Goal: Task Accomplishment & Management: Manage account settings

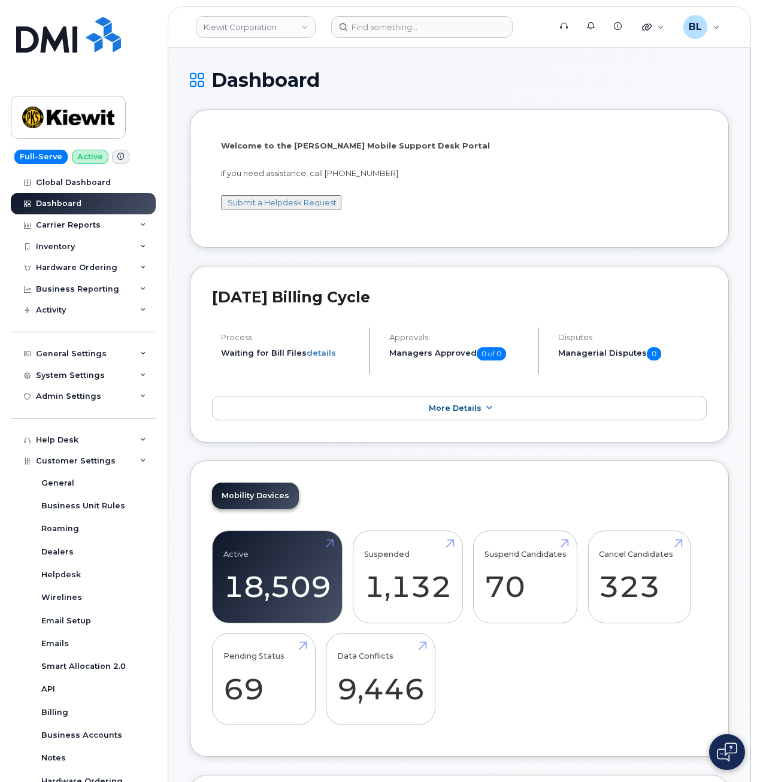
scroll to position [114, 0]
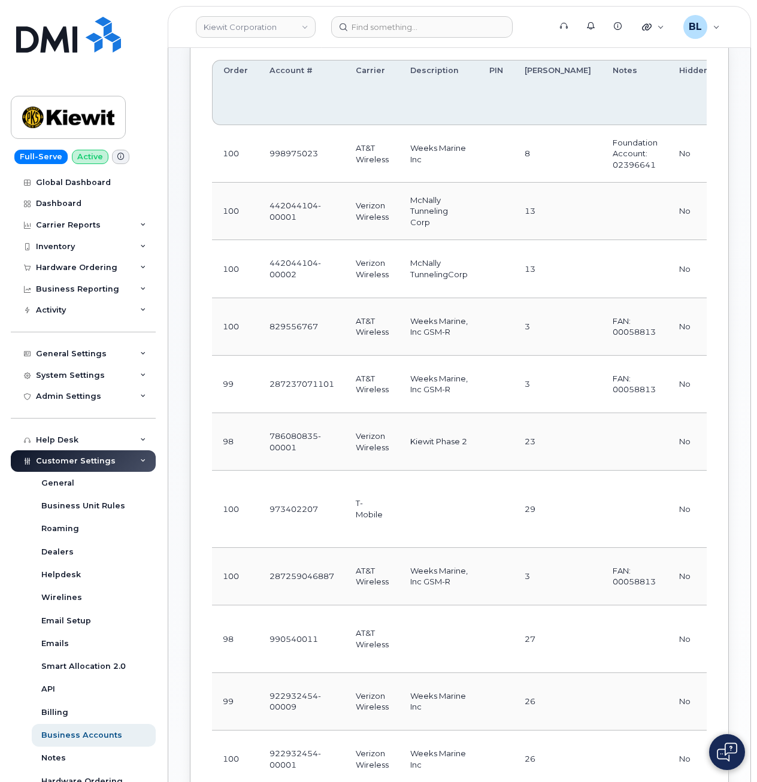
scroll to position [160, 0]
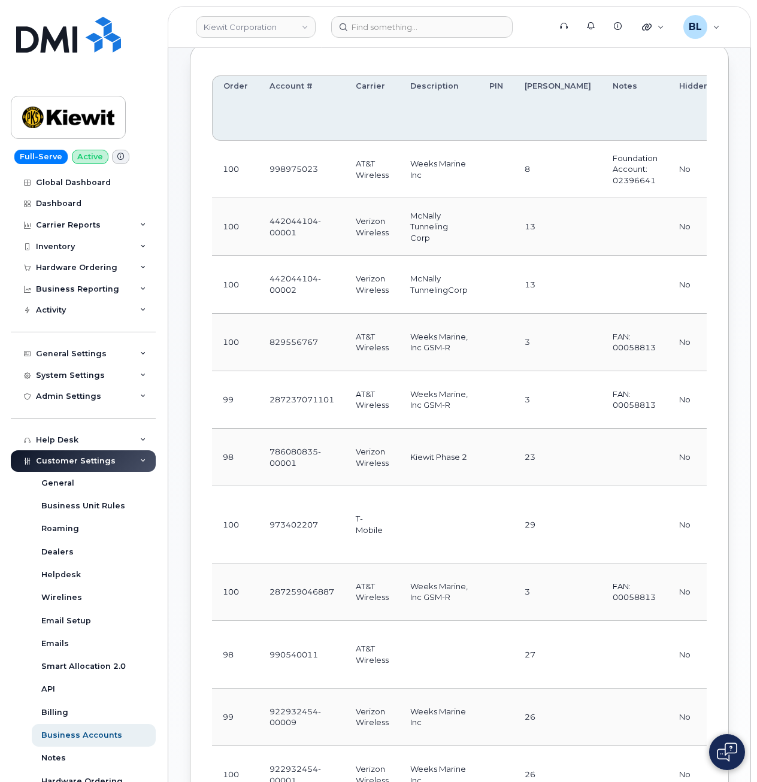
click at [310, 556] on td "973402207" at bounding box center [302, 524] width 86 height 77
drag, startPoint x: 274, startPoint y: 551, endPoint x: 466, endPoint y: 564, distance: 192.6
click at [466, 564] on tr "100 973402207 T-Mobile 29 No update ms-invoiceprocessing@dminc.com / PriceCuts2…" at bounding box center [629, 592] width 835 height 57
click at [466, 564] on td at bounding box center [438, 524] width 79 height 77
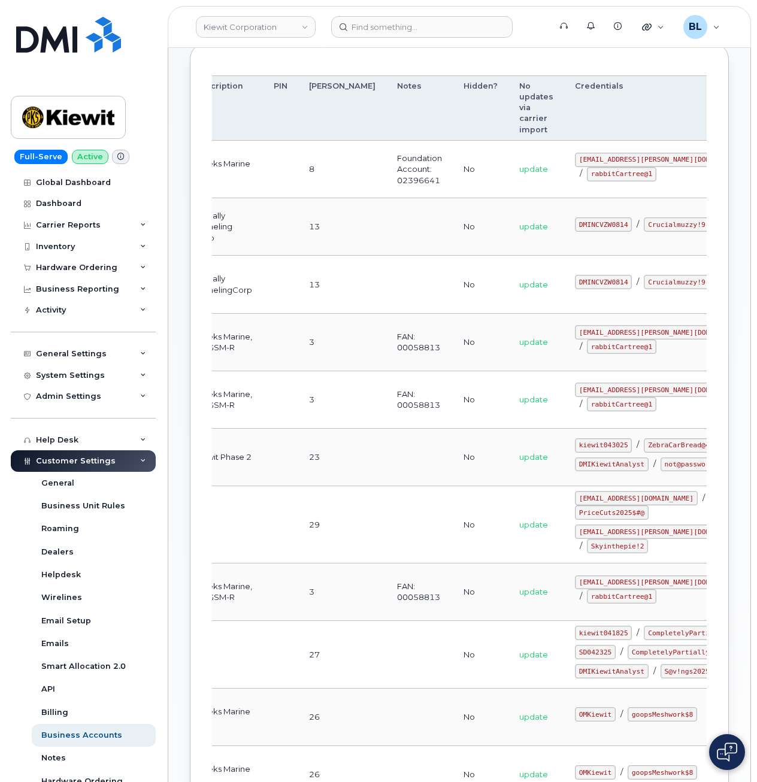
scroll to position [0, 229]
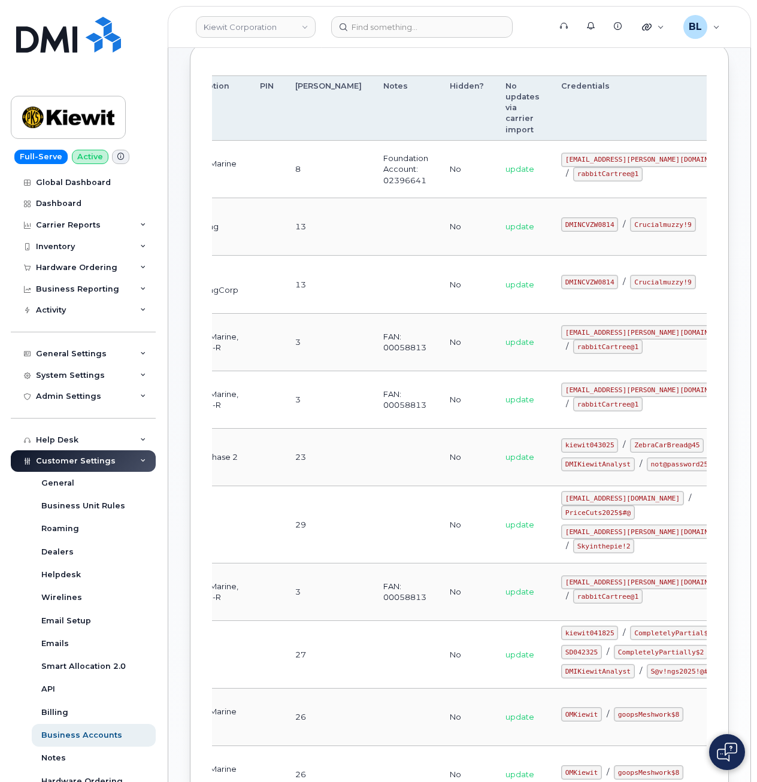
drag, startPoint x: 411, startPoint y: 546, endPoint x: 707, endPoint y: 559, distance: 296.1
drag, startPoint x: 416, startPoint y: 577, endPoint x: 114, endPoint y: 352, distance: 376.9
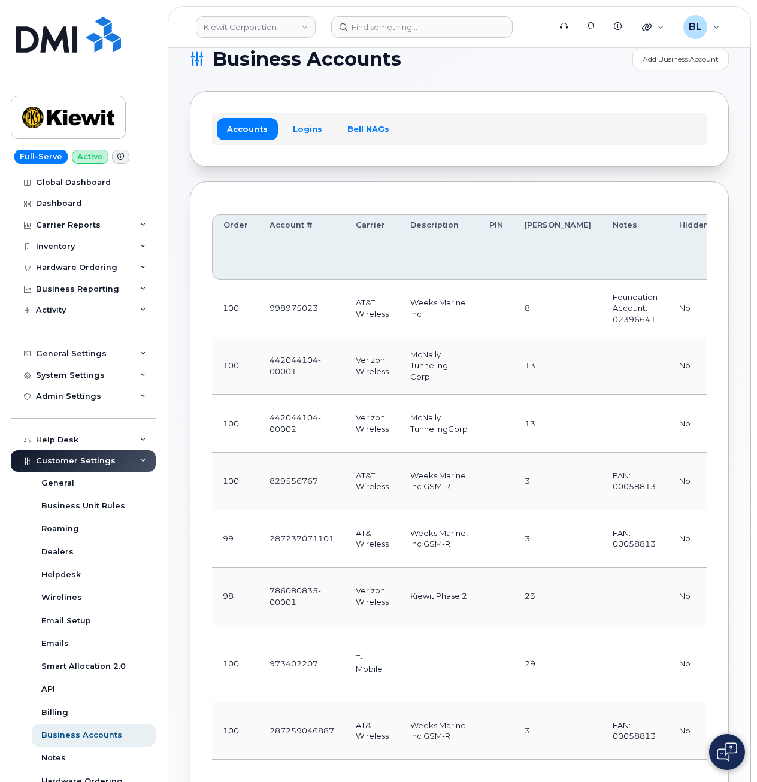
scroll to position [0, 0]
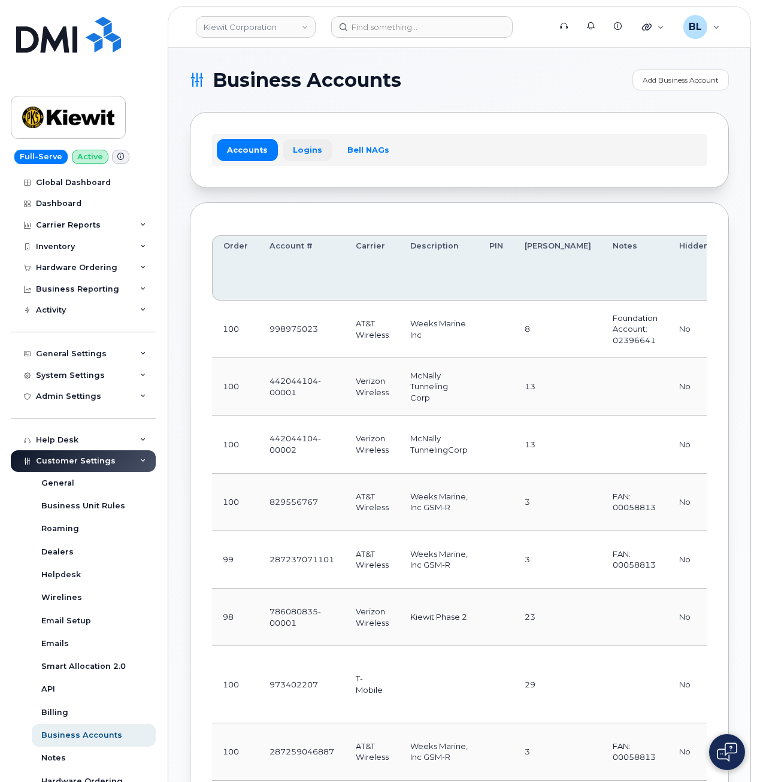
click at [301, 154] on link "Logins" at bounding box center [308, 150] width 50 height 22
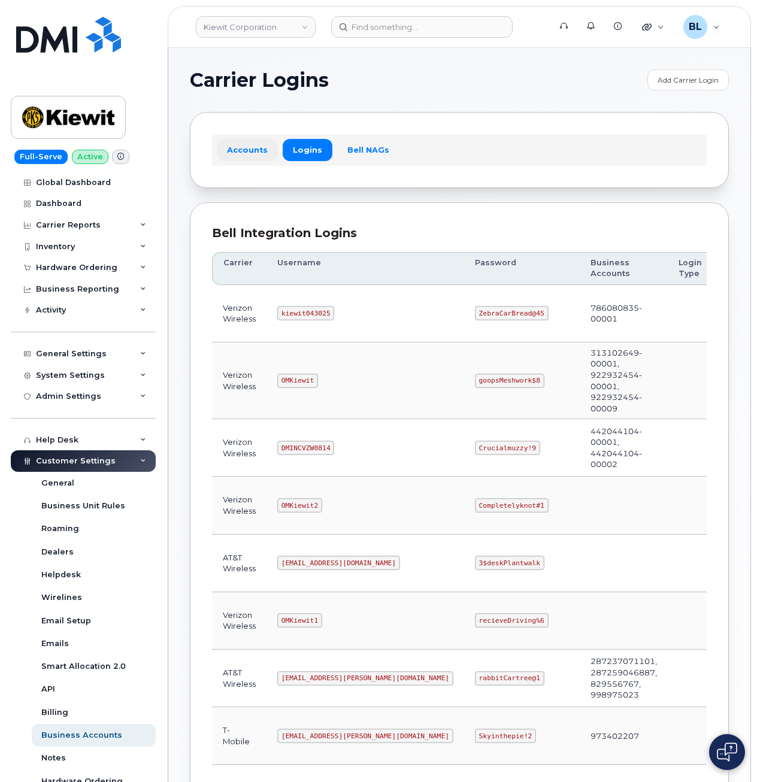
click at [231, 146] on link "Accounts" at bounding box center [247, 150] width 61 height 22
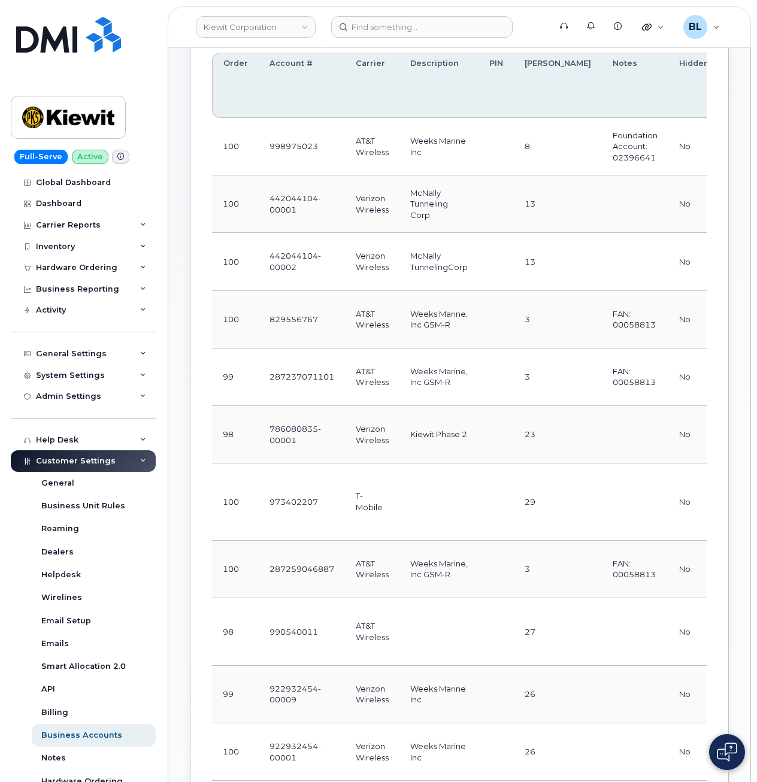
scroll to position [160, 0]
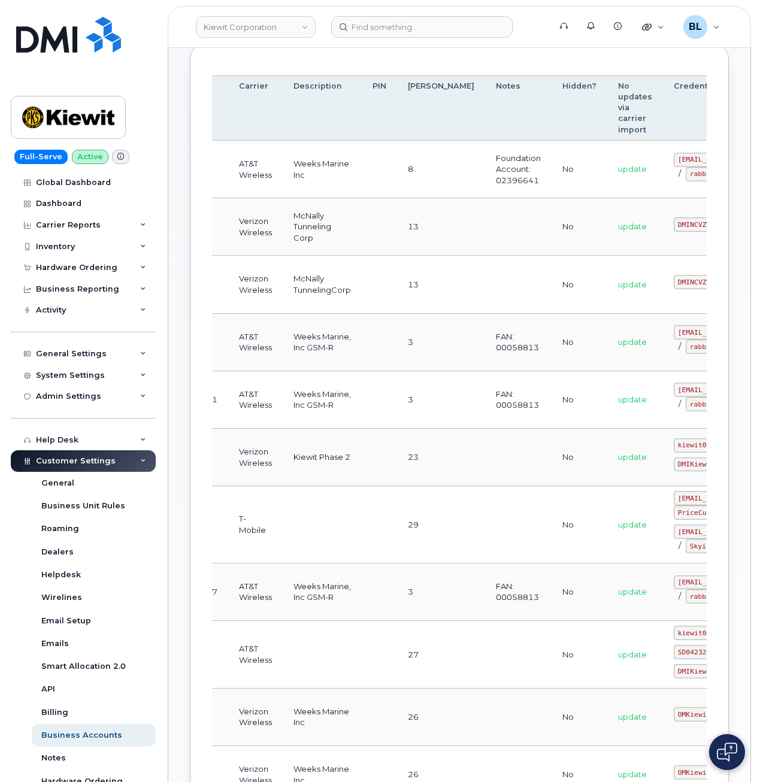
drag, startPoint x: 332, startPoint y: 554, endPoint x: 616, endPoint y: 562, distance: 283.4
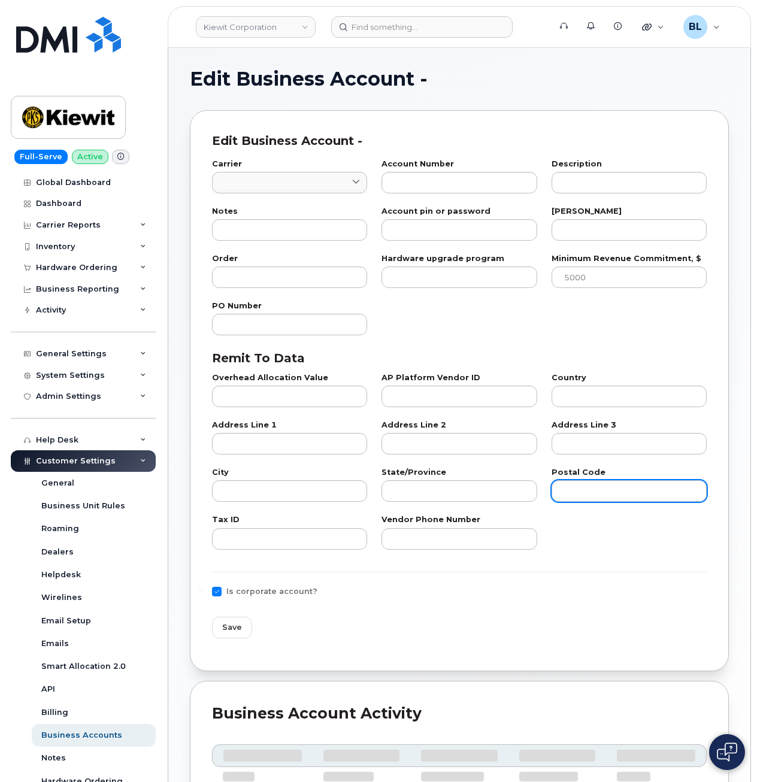
type input "76"
type input "973402207"
type input "29"
type input "100"
checkbox input "true"
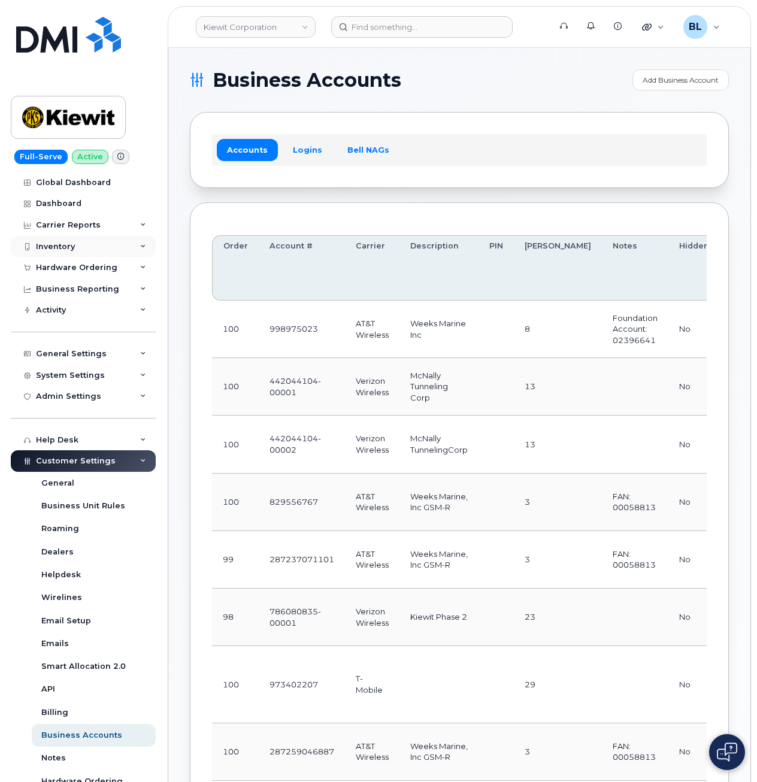
click at [104, 240] on div "Inventory" at bounding box center [83, 247] width 145 height 22
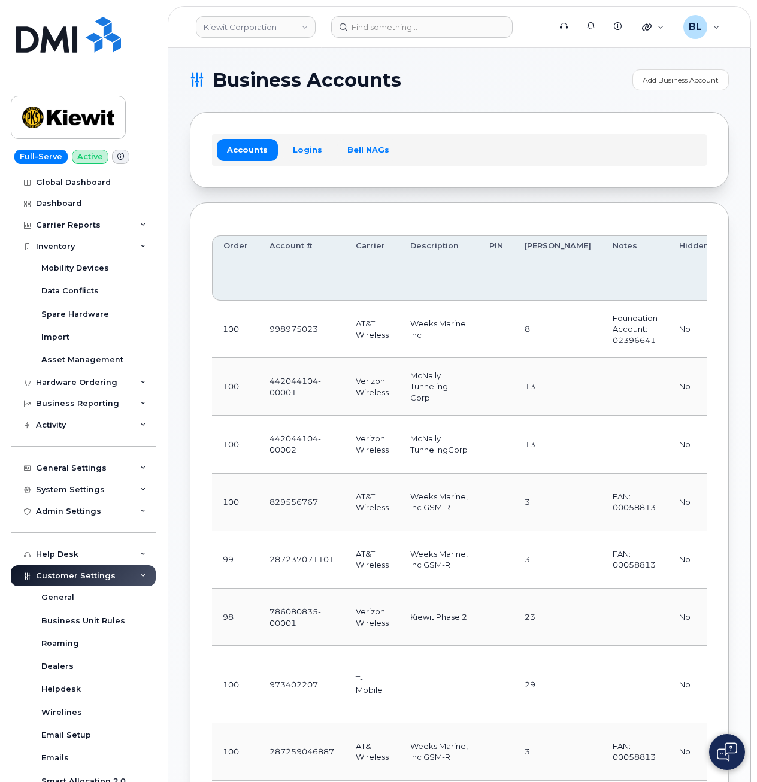
click at [643, 172] on div "Accounts Logins Bell NAGs" at bounding box center [459, 149] width 539 height 75
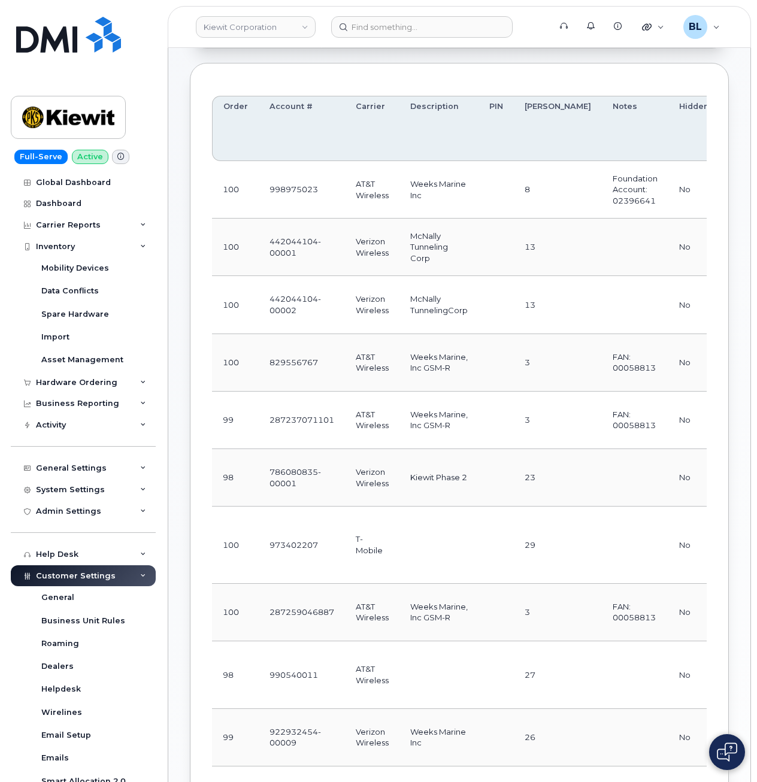
scroll to position [160, 0]
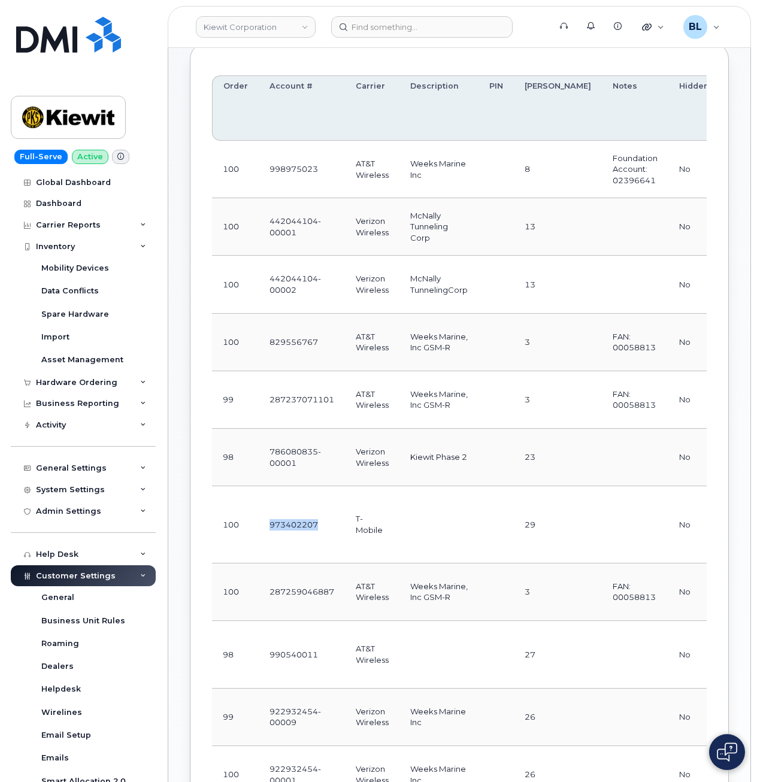
drag, startPoint x: 322, startPoint y: 540, endPoint x: 259, endPoint y: 547, distance: 63.3
click at [259, 547] on td "973402207" at bounding box center [302, 524] width 86 height 77
copy td "973402207"
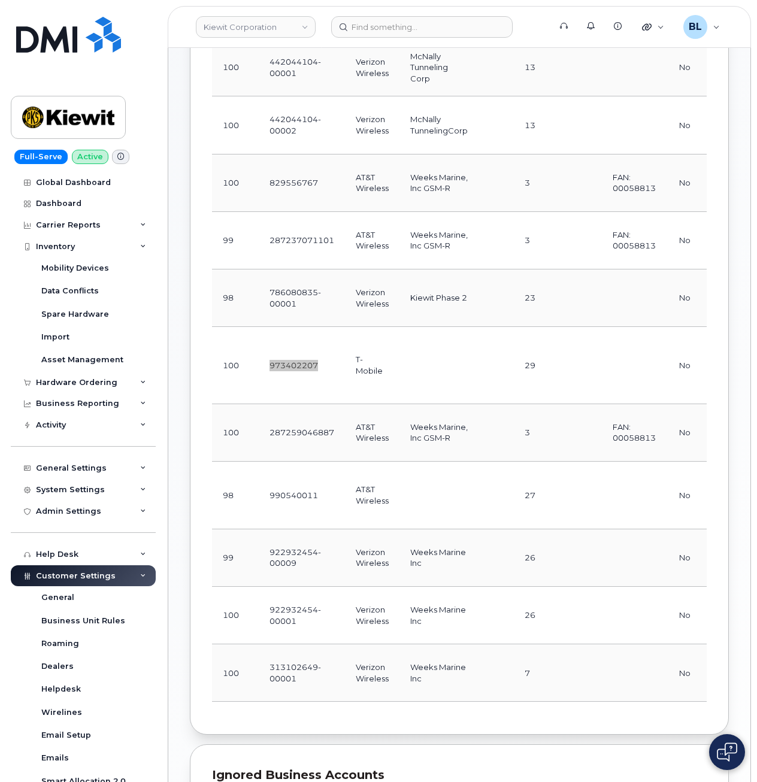
scroll to position [0, 0]
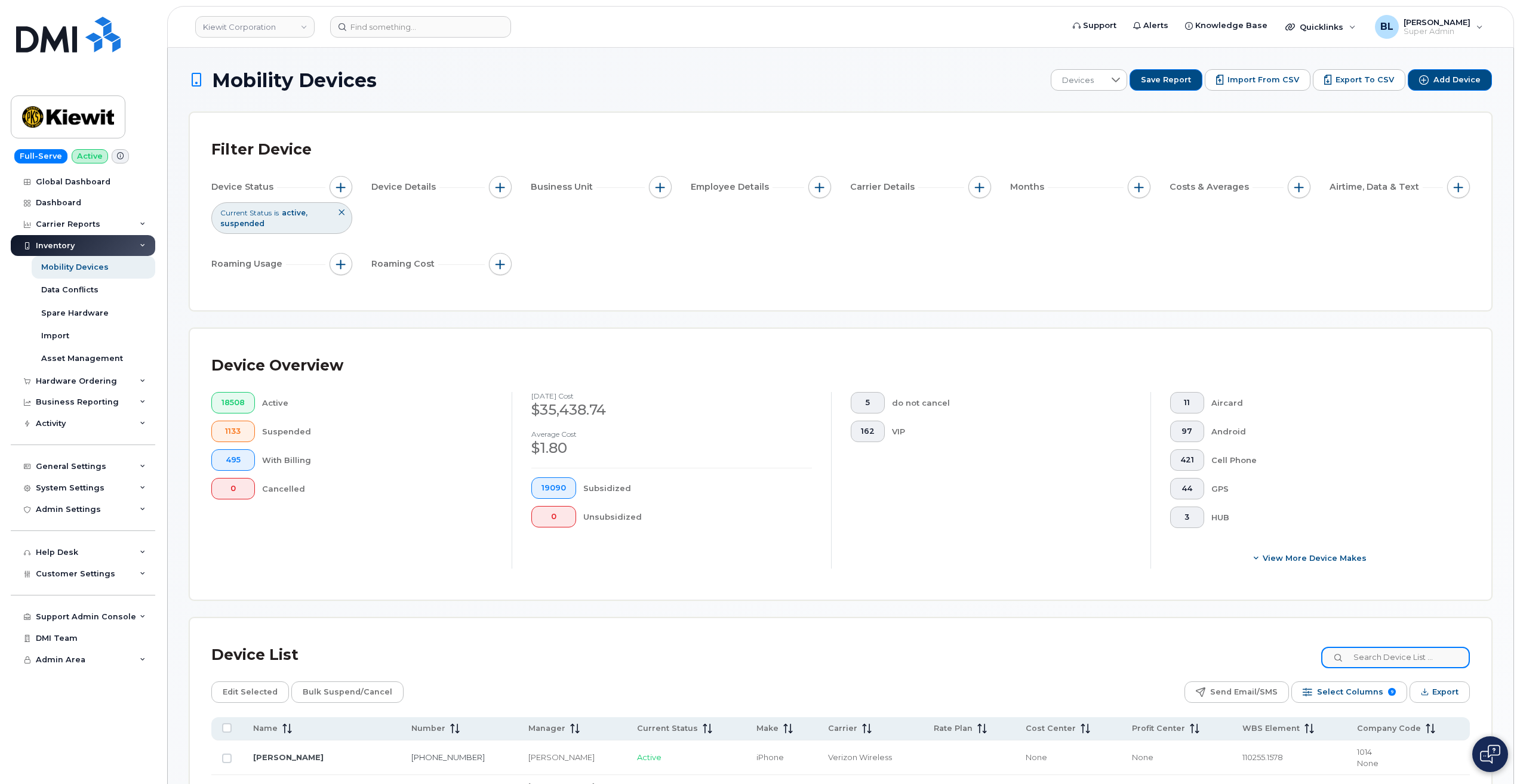
click at [754, 649] on input at bounding box center [1394, 657] width 149 height 22
click at [754, 654] on input at bounding box center [1394, 657] width 149 height 22
type input "tmobile"
click at [754, 184] on span "button" at bounding box center [980, 187] width 10 height 10
click at [754, 228] on div "Carrier" at bounding box center [1031, 223] width 107 height 11
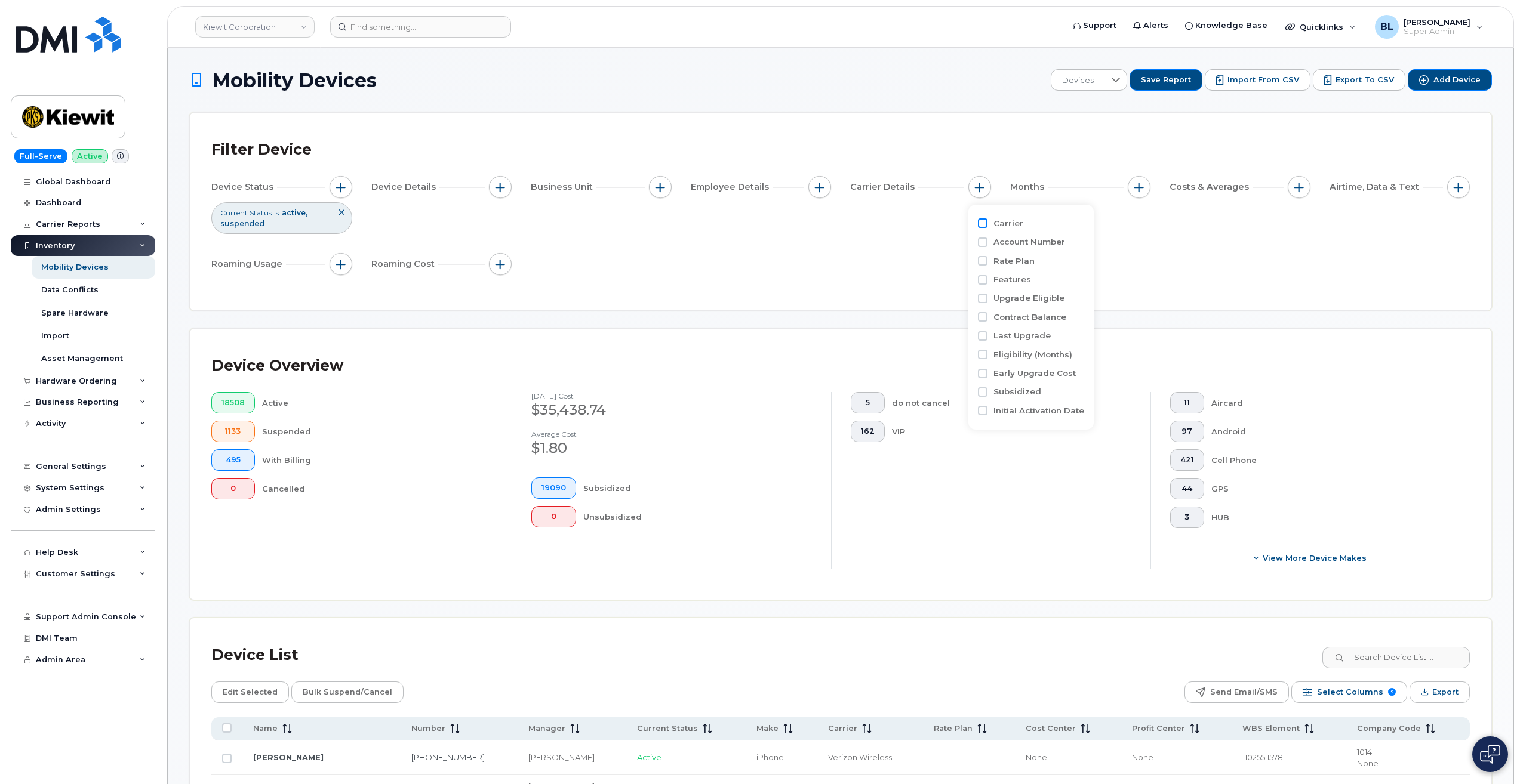
click at [754, 223] on input "Carrier" at bounding box center [983, 223] width 10 height 10
checkbox input "true"
click at [754, 276] on div "empty" at bounding box center [1050, 272] width 108 height 20
click at [754, 349] on span "T-Mobile" at bounding box center [1036, 345] width 34 height 11
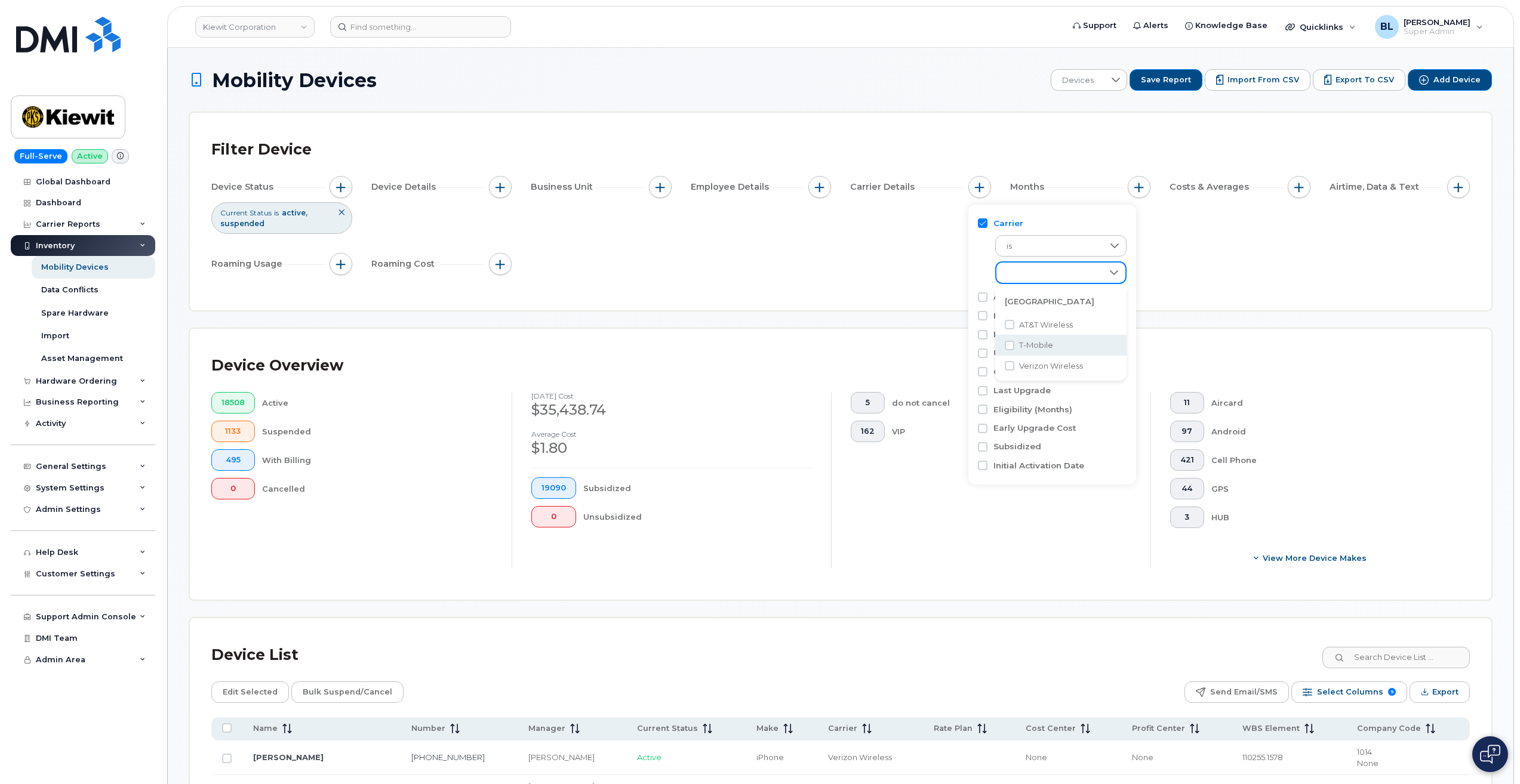
checkbox input "true"
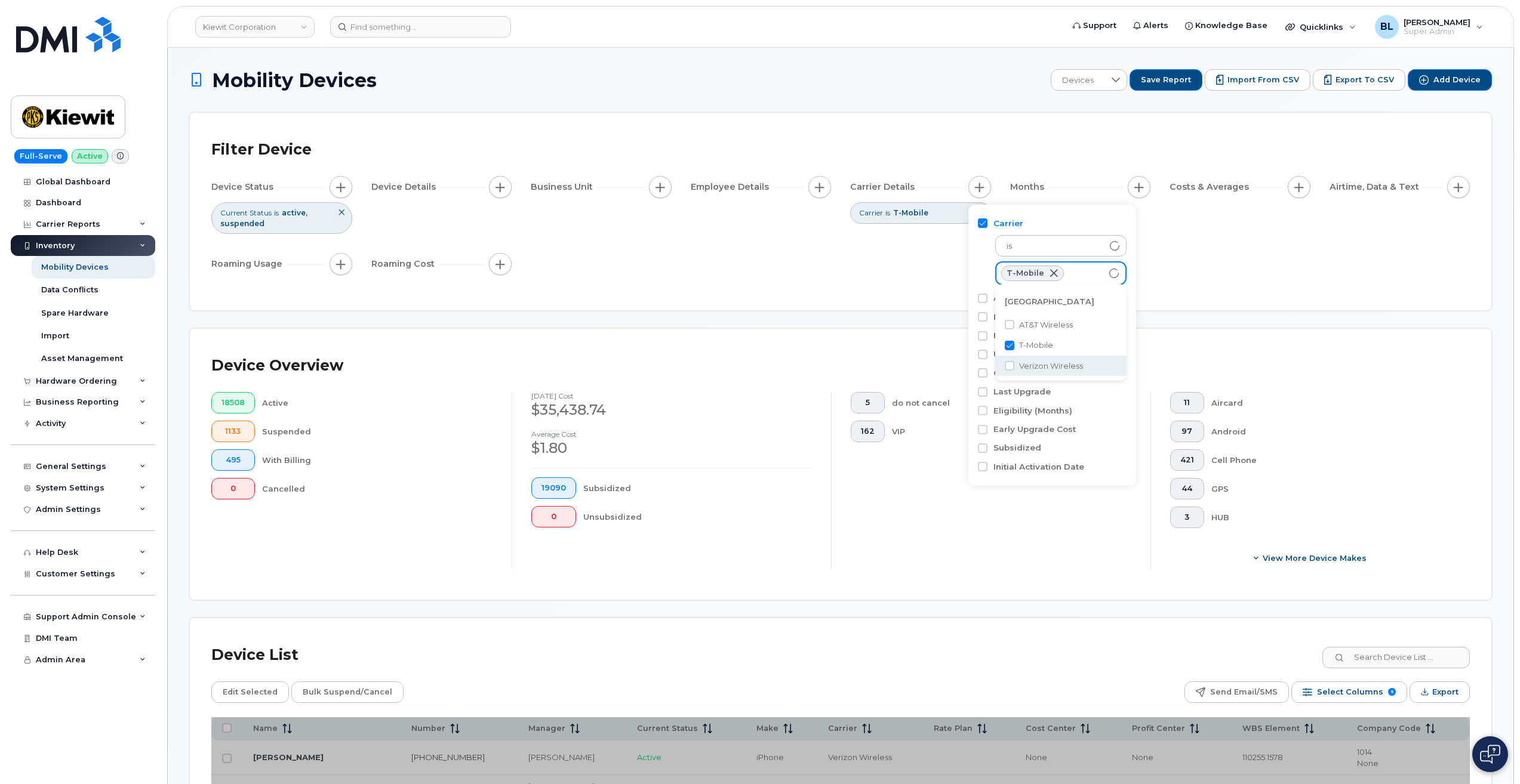
click at [754, 294] on div "Filter Device Device Status Current Status is active suspended Device Details B…" at bounding box center [840, 211] width 1302 height 197
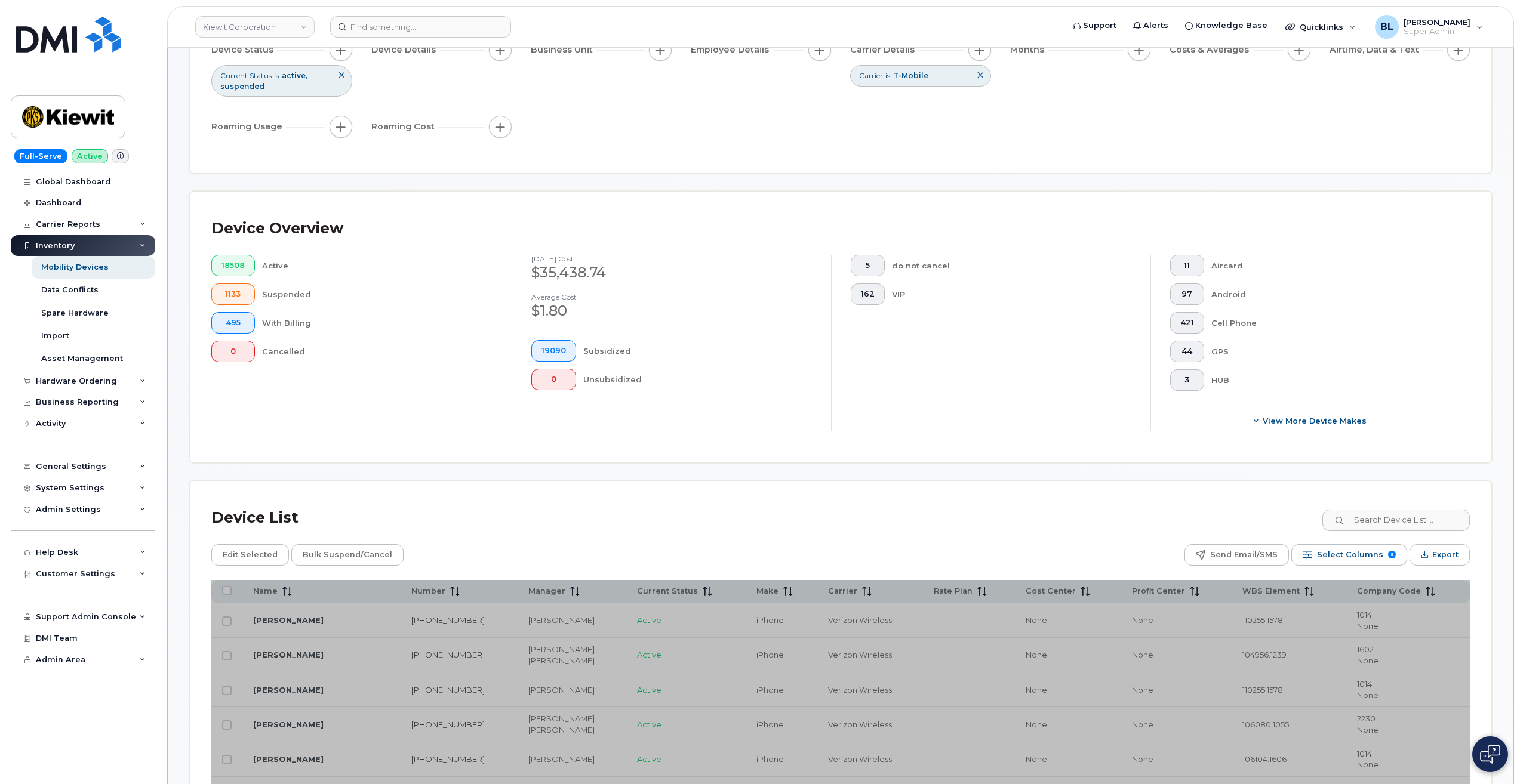
scroll to position [159, 0]
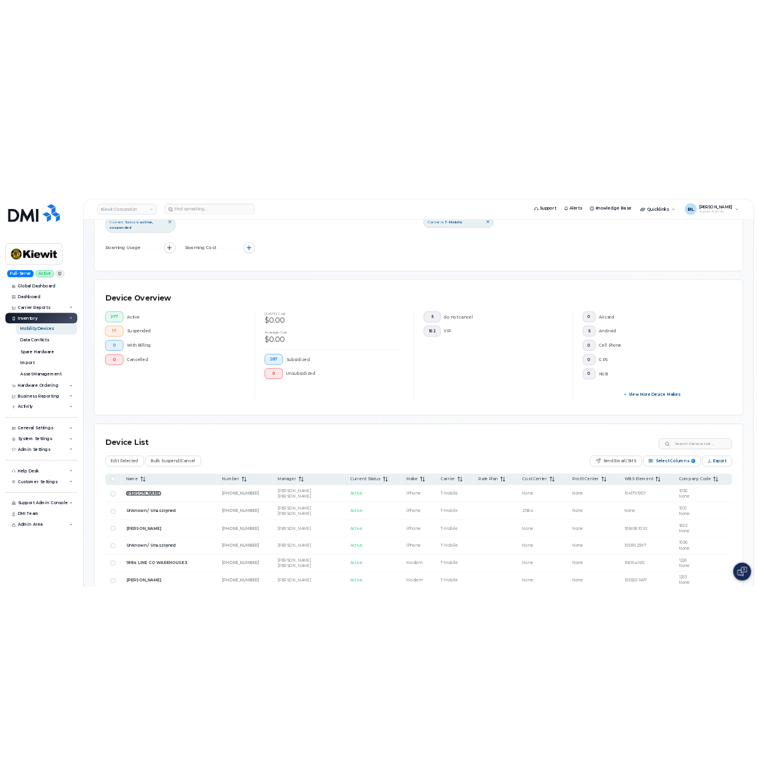
scroll to position [319, 0]
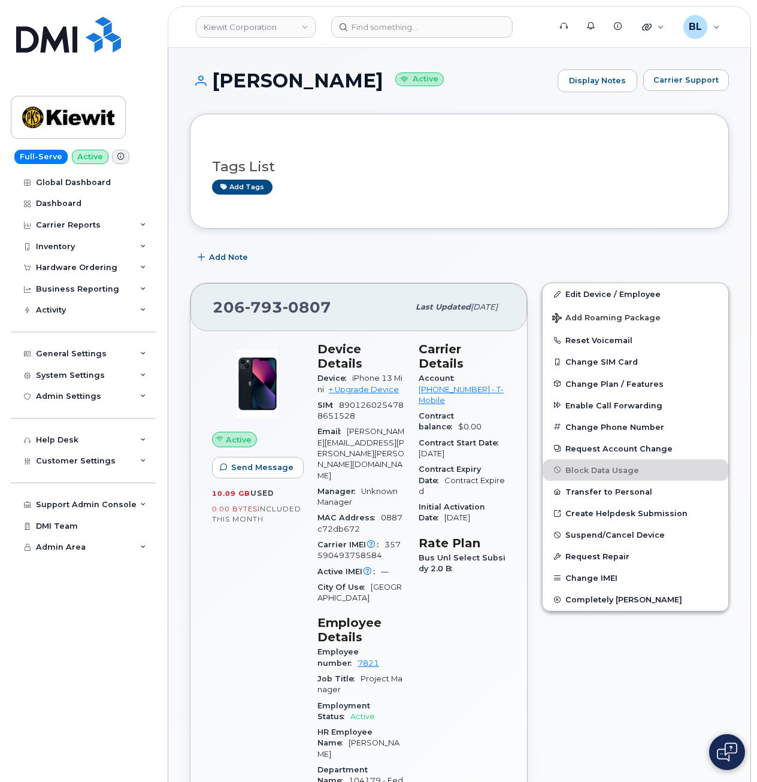
click at [690, 100] on div "Jason Silva Active Display Notes Carrier Support" at bounding box center [459, 91] width 539 height 44
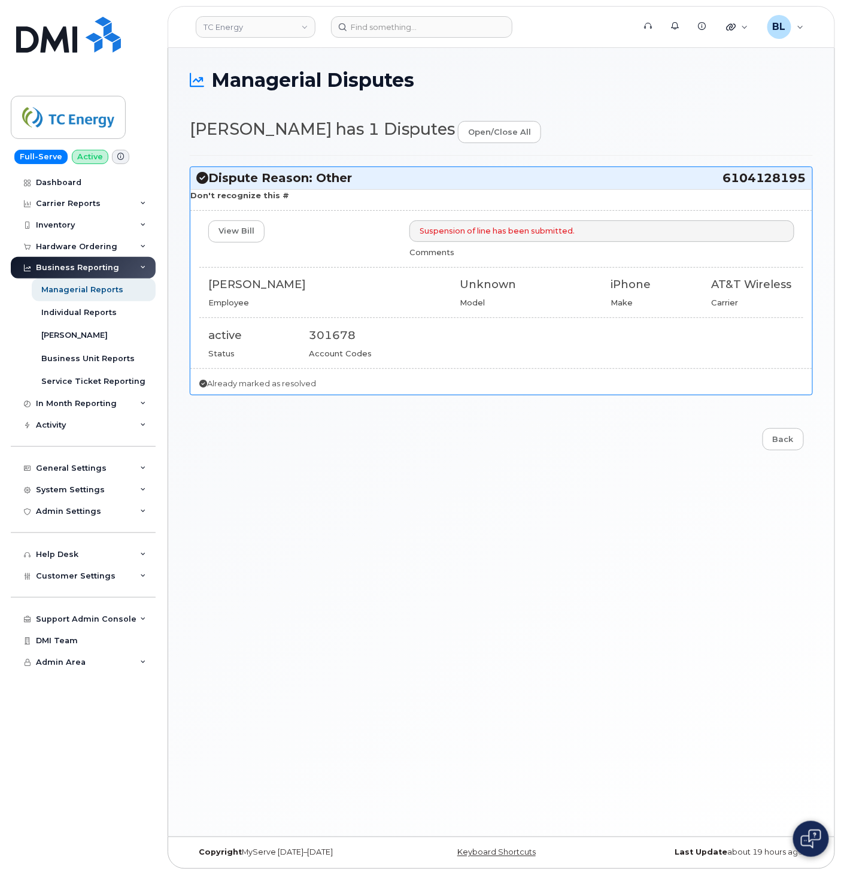
drag, startPoint x: 504, startPoint y: 550, endPoint x: 333, endPoint y: 240, distance: 354.1
click at [500, 534] on div "Managerial Disputes [PERSON_NAME] has 1 Disputes open/close all Dispute Reason:…" at bounding box center [501, 442] width 667 height 789
